Goal: Browse casually: Explore the website without a specific task or goal

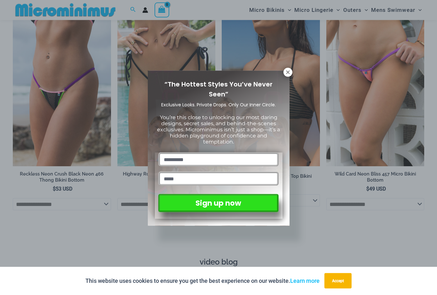
scroll to position [1975, 0]
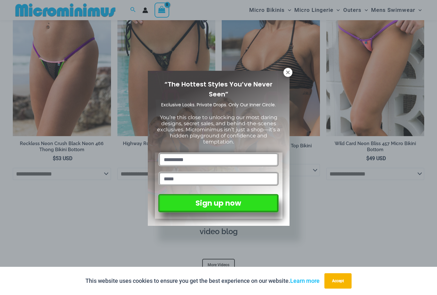
click at [288, 72] on icon at bounding box center [288, 72] width 4 height 4
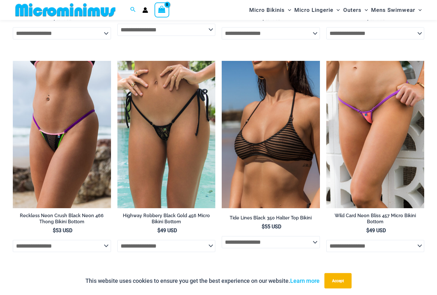
scroll to position [1898, 0]
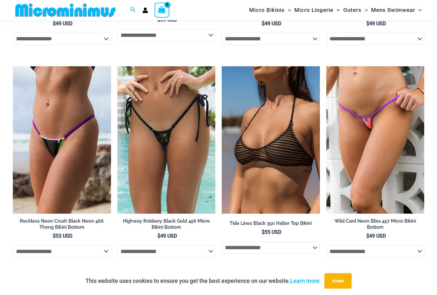
click at [222, 66] on img at bounding box center [222, 66] width 0 height 0
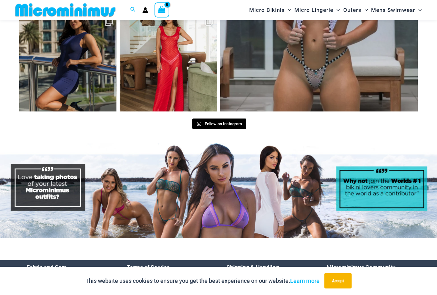
scroll to position [2580, 0]
click at [73, 177] on img at bounding box center [218, 190] width 437 height 94
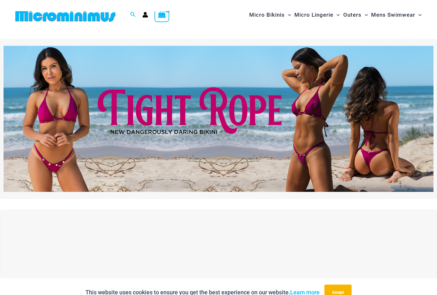
scroll to position [0, 0]
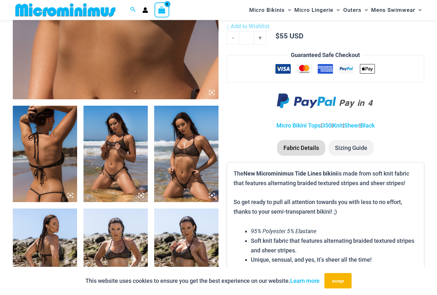
scroll to position [268, 0]
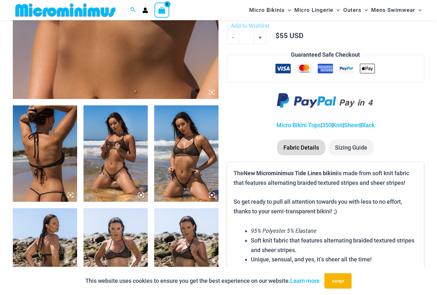
click at [187, 182] on img at bounding box center [186, 153] width 64 height 96
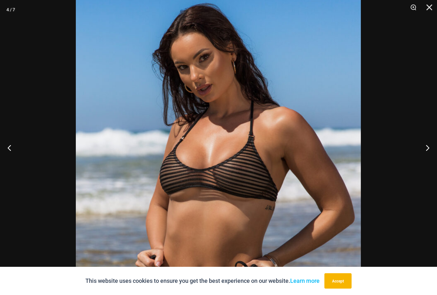
click at [427, 9] on button "Close" at bounding box center [427, 9] width 16 height 19
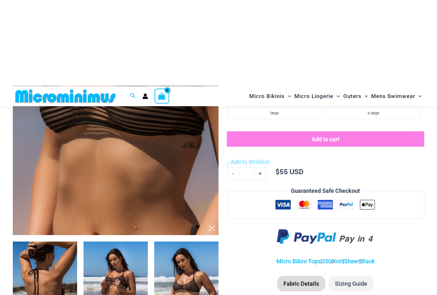
scroll to position [0, 0]
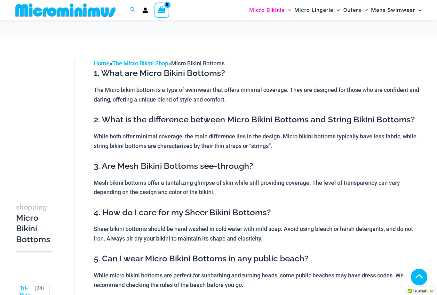
scroll to position [570, 0]
